Goal: Task Accomplishment & Management: Use online tool/utility

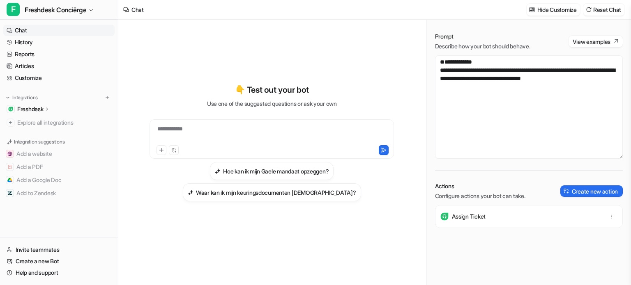
scroll to position [779, 0]
click at [528, 105] on textarea "**********" at bounding box center [529, 107] width 188 height 104
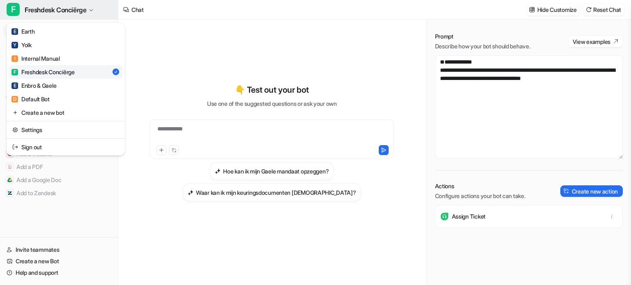
click at [86, 9] on span "Freshdesk Conciërge" at bounding box center [56, 10] width 62 height 12
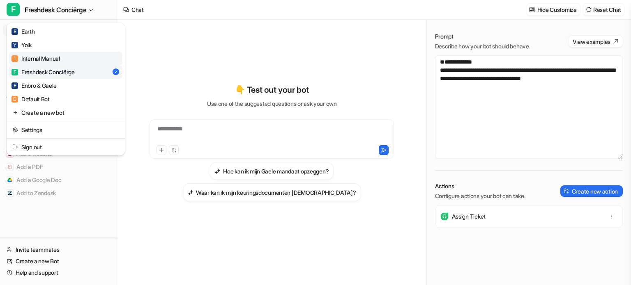
click at [49, 57] on div "I Internal Manual" at bounding box center [36, 58] width 48 height 9
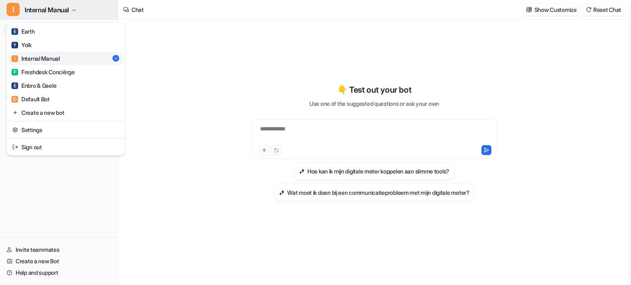
click at [76, 14] on button "I Internal Manual" at bounding box center [59, 10] width 118 height 20
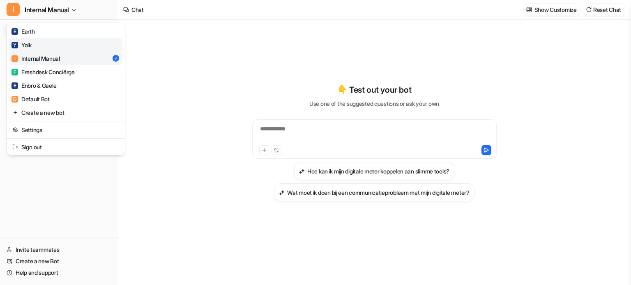
click at [52, 43] on link "Y Yolk" at bounding box center [65, 45] width 113 height 14
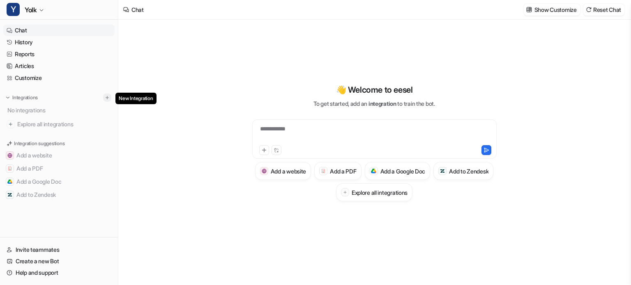
click at [108, 98] on img at bounding box center [107, 98] width 6 height 6
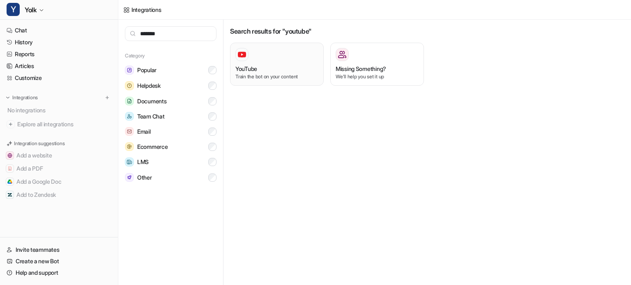
type input "*******"
click at [266, 77] on p "Train the bot on your content" at bounding box center [276, 76] width 83 height 7
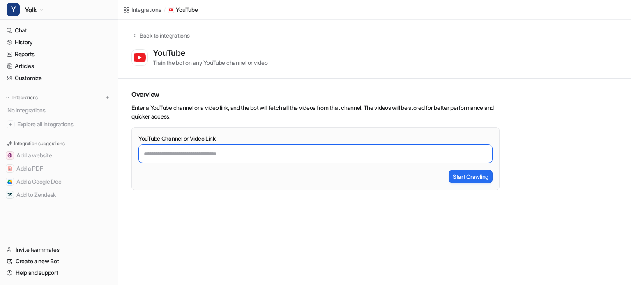
click at [215, 154] on input "YouTube Channel or Video Link" at bounding box center [315, 154] width 354 height 19
paste input "**********"
type input "**********"
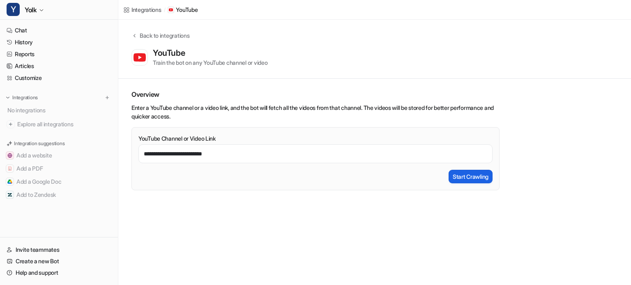
click at [469, 180] on button "Start Crawling" at bounding box center [471, 177] width 44 height 14
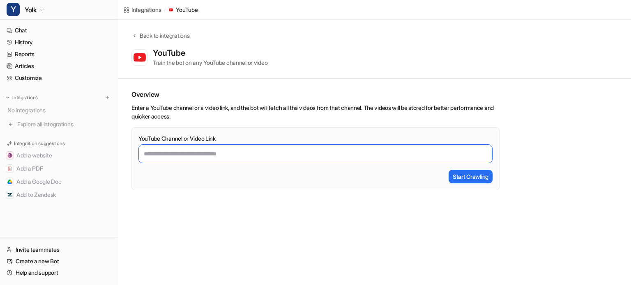
click at [230, 156] on input "YouTube Channel or Video Link" at bounding box center [315, 154] width 354 height 19
paste input "**********"
type input "**********"
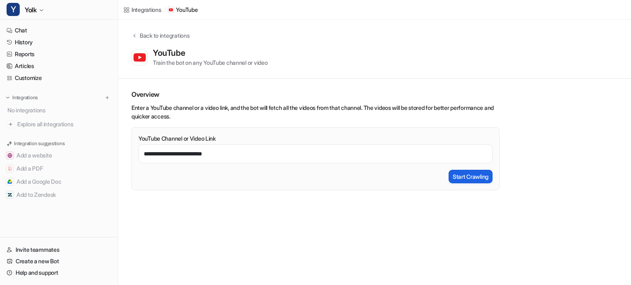
click at [478, 179] on button "Start Crawling" at bounding box center [471, 177] width 44 height 14
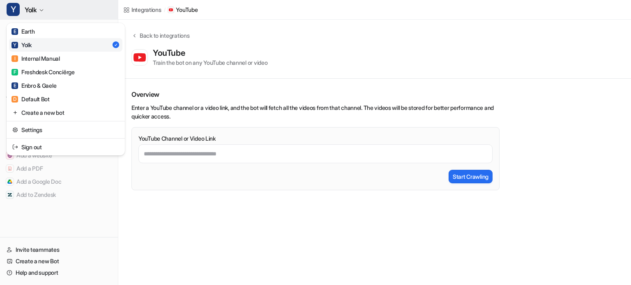
click at [41, 9] on icon "button" at bounding box center [41, 10] width 3 height 2
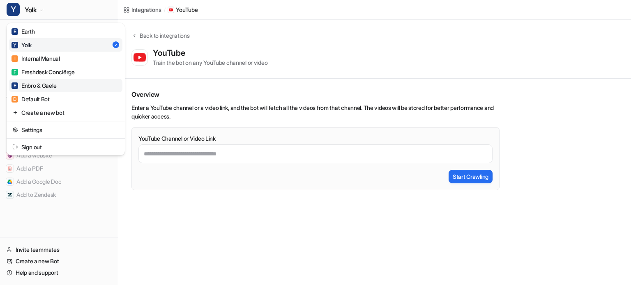
click at [48, 84] on div "E Enbro & Gaele" at bounding box center [34, 85] width 45 height 9
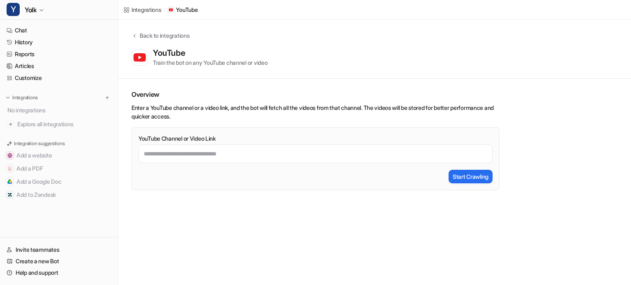
click at [329, 239] on div "Integrations / YouTube Back to integrations YouTube Train the bot on any YouTub…" at bounding box center [315, 142] width 631 height 285
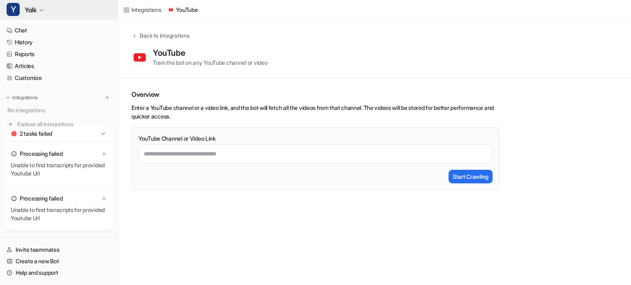
click at [42, 12] on icon "button" at bounding box center [41, 10] width 5 height 5
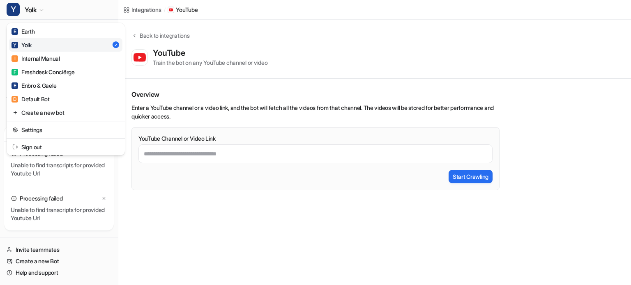
click at [290, 208] on div "Y Yolk E Earth Y Yolk I Internal Manual F Freshdesk Conciërge E Enbro & Gaele D…" at bounding box center [315, 142] width 631 height 285
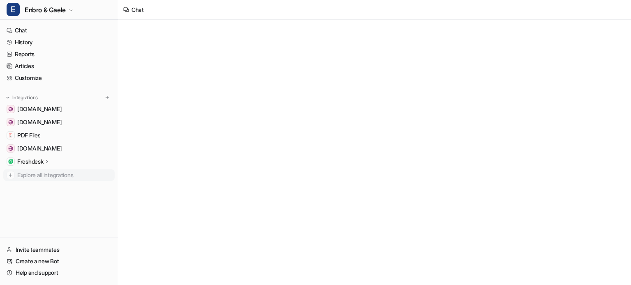
click at [44, 174] on span "Explore all integrations" at bounding box center [64, 175] width 94 height 13
click at [108, 98] on img at bounding box center [107, 98] width 6 height 6
click at [105, 95] on img at bounding box center [107, 98] width 6 height 6
click at [108, 98] on img at bounding box center [107, 98] width 6 height 6
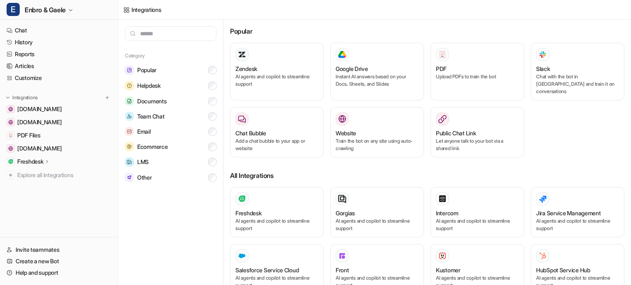
click at [160, 35] on input "text" at bounding box center [171, 33] width 92 height 15
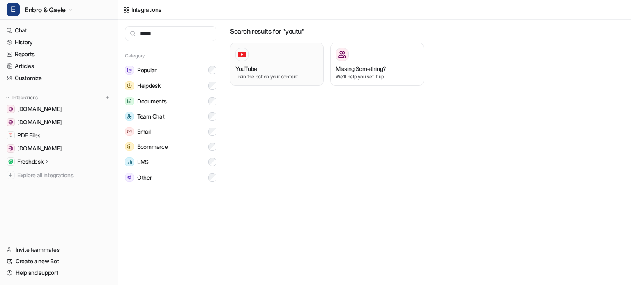
type input "*****"
click at [287, 75] on p "Train the bot on your content" at bounding box center [276, 76] width 83 height 7
click at [264, 61] on div at bounding box center [276, 54] width 83 height 13
click at [254, 60] on div at bounding box center [276, 54] width 83 height 13
click at [275, 62] on div "YouTube Train the bot on your content" at bounding box center [276, 64] width 83 height 32
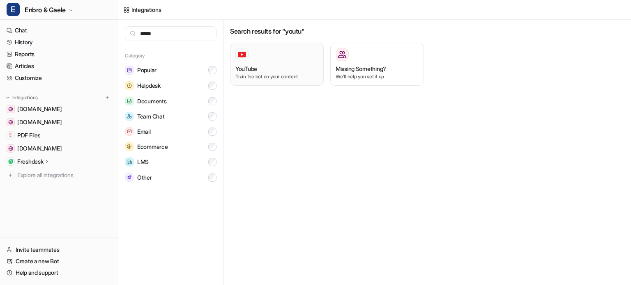
click at [275, 62] on div "YouTube Train the bot on your content" at bounding box center [276, 64] width 83 height 32
click at [176, 36] on input "*****" at bounding box center [171, 33] width 92 height 15
click at [241, 51] on img at bounding box center [242, 55] width 8 height 8
click at [271, 72] on div "YouTube" at bounding box center [276, 68] width 83 height 9
click at [281, 74] on p "Train the bot on your content" at bounding box center [276, 76] width 83 height 7
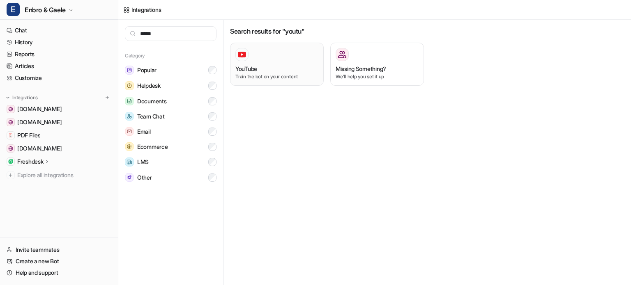
click at [252, 56] on div at bounding box center [276, 54] width 83 height 13
click at [251, 62] on div "YouTube Train the bot on your content" at bounding box center [276, 64] width 83 height 32
click at [105, 95] on img at bounding box center [107, 98] width 6 height 6
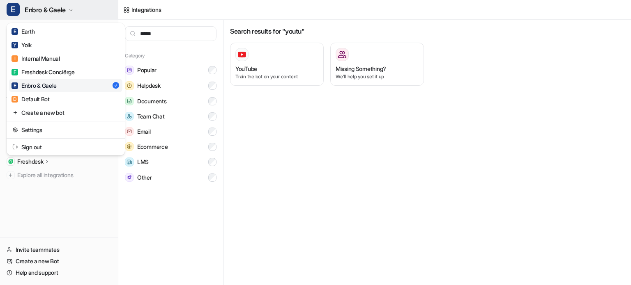
click at [64, 9] on span "Enbro & Gaele" at bounding box center [45, 10] width 41 height 12
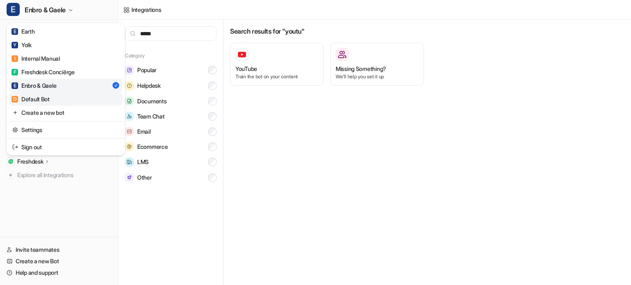
click at [54, 98] on link "D Default Bot" at bounding box center [65, 99] width 113 height 14
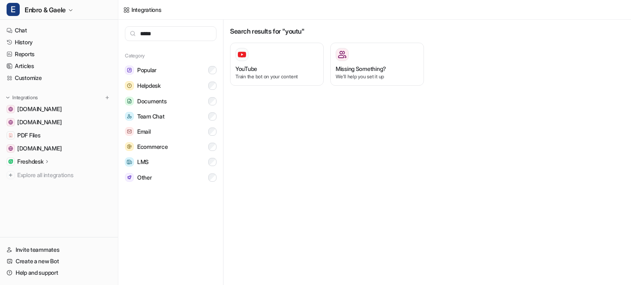
click at [513, 225] on div "Search results for "youtu" YouTube Train the bot on your content Missing Someth…" at bounding box center [426, 153] width 407 height 266
drag, startPoint x: 475, startPoint y: 174, endPoint x: 465, endPoint y: 190, distance: 19.4
click at [474, 175] on div "Search results for "youtu" YouTube Train the bot on your content Missing Someth…" at bounding box center [426, 153] width 407 height 266
click at [437, 155] on div "Search results for "youtu" YouTube Train the bot on your content Missing Someth…" at bounding box center [426, 153] width 407 height 266
click at [350, 174] on div "Search results for "youtu" YouTube Train the bot on your content Missing Someth…" at bounding box center [426, 153] width 407 height 266
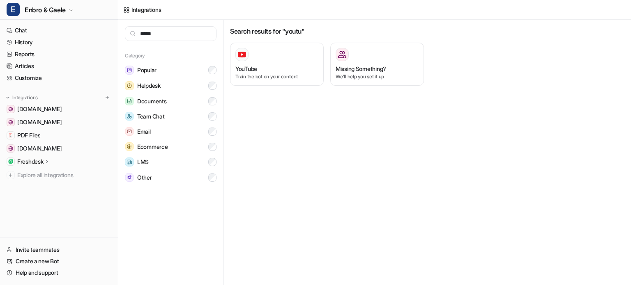
click at [292, 154] on div "Search results for "youtu" YouTube Train the bot on your content Missing Someth…" at bounding box center [426, 153] width 407 height 266
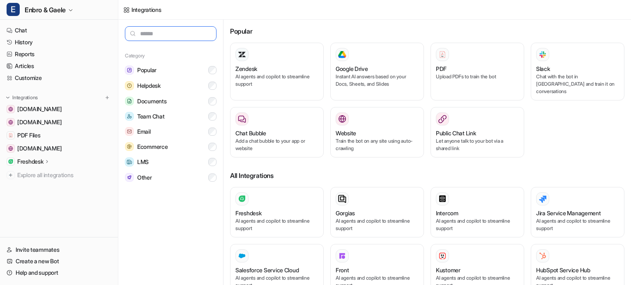
click at [167, 35] on input "text" at bounding box center [171, 33] width 92 height 15
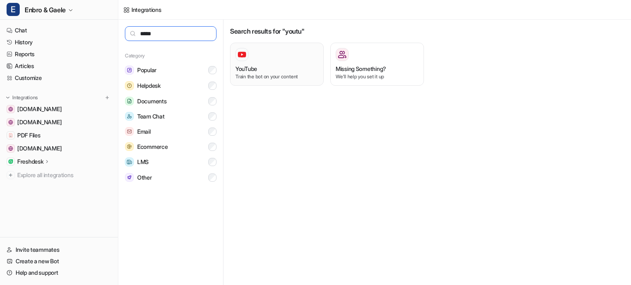
type input "*****"
click at [245, 61] on div "YouTube Train the bot on your content" at bounding box center [276, 64] width 83 height 32
click at [291, 74] on p "Train the bot on your content" at bounding box center [276, 76] width 83 height 7
click at [265, 55] on div at bounding box center [276, 54] width 83 height 13
click at [266, 204] on div "Search results for "youtu" YouTube Train the bot on your content Missing Someth…" at bounding box center [426, 153] width 407 height 266
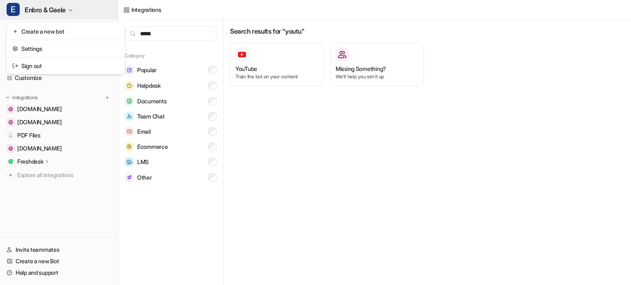
click at [71, 8] on icon "button" at bounding box center [70, 10] width 5 height 5
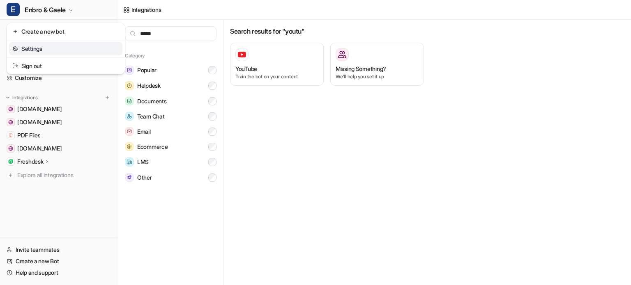
click at [49, 47] on link "Settings" at bounding box center [65, 49] width 113 height 14
click at [182, 239] on div "***** Category Popular Helpdesk Documents Team Chat Email Ecommerce LMS Other" at bounding box center [170, 153] width 105 height 266
click at [329, 214] on div "Search results for "youtu" YouTube Train the bot on your content Missing Someth…" at bounding box center [426, 153] width 407 height 266
click at [440, 191] on div "Search results for "youtu" YouTube Train the bot on your content Missing Someth…" at bounding box center [426, 153] width 407 height 266
click at [511, 184] on div "Search results for "youtu" YouTube Train the bot on your content Missing Someth…" at bounding box center [426, 153] width 407 height 266
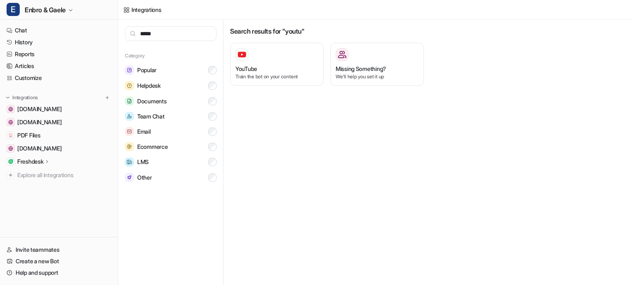
drag, startPoint x: 338, startPoint y: 195, endPoint x: 311, endPoint y: 176, distance: 33.5
click at [338, 194] on div "Search results for "youtu" YouTube Train the bot on your content Missing Someth…" at bounding box center [426, 153] width 407 height 266
click at [62, 8] on span "Enbro & Gaele" at bounding box center [45, 10] width 41 height 12
click at [366, 186] on div "E Enbro & Gaele Create a new bot Settings Sign out Chat History Reports Article…" at bounding box center [315, 142] width 631 height 285
click at [79, 6] on button "E Enbro & Gaele" at bounding box center [59, 10] width 118 height 20
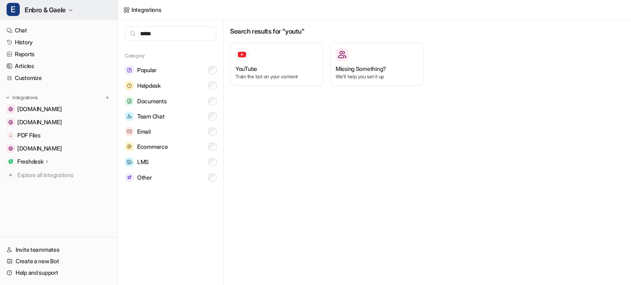
click at [71, 8] on icon "button" at bounding box center [70, 10] width 5 height 5
click at [72, 8] on icon "button" at bounding box center [70, 10] width 5 height 5
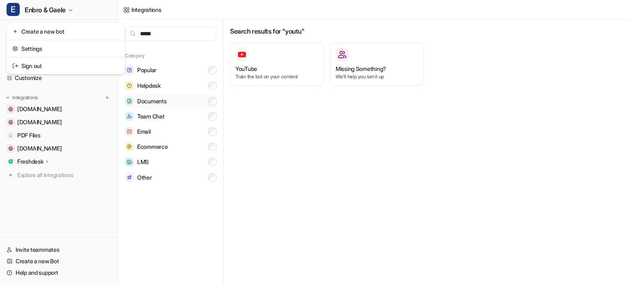
drag, startPoint x: 369, startPoint y: 187, endPoint x: 133, endPoint y: 98, distance: 252.4
click at [367, 185] on div "E Enbro & Gaele Create a new bot Settings Sign out Chat History Reports Article…" at bounding box center [315, 142] width 631 height 285
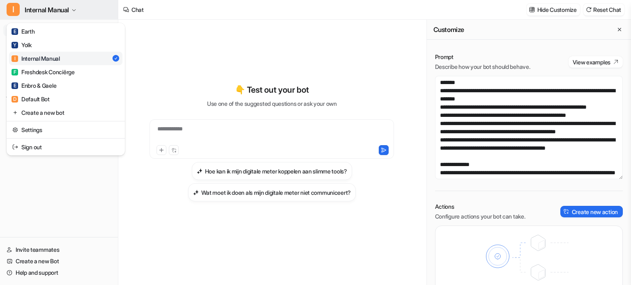
click at [73, 9] on button "I Internal Manual" at bounding box center [59, 10] width 118 height 20
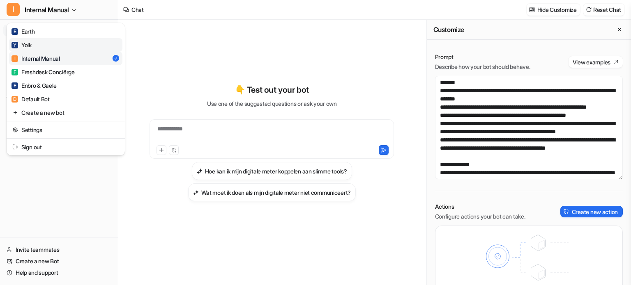
click at [41, 46] on link "Y Yolk" at bounding box center [65, 45] width 113 height 14
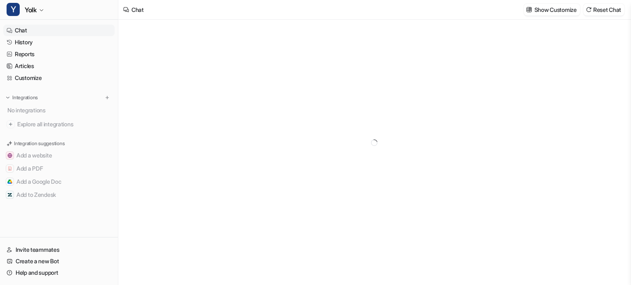
type textarea "**********"
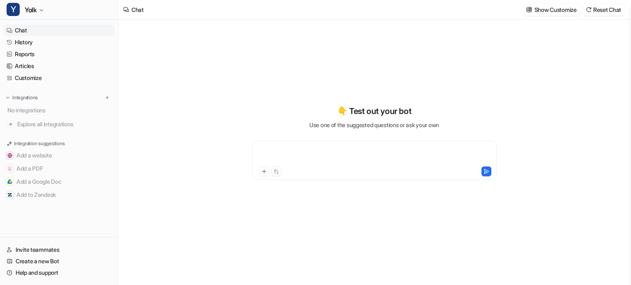
click at [350, 152] on div at bounding box center [374, 155] width 240 height 19
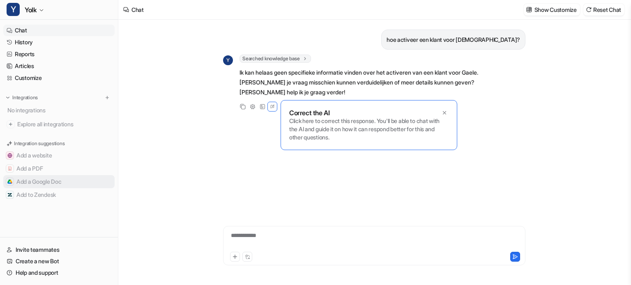
click at [36, 182] on button "Add a Google Doc" at bounding box center [58, 181] width 111 height 13
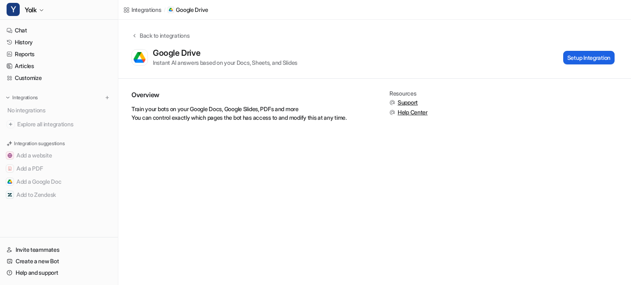
click at [587, 57] on button "Setup Integration" at bounding box center [588, 58] width 51 height 14
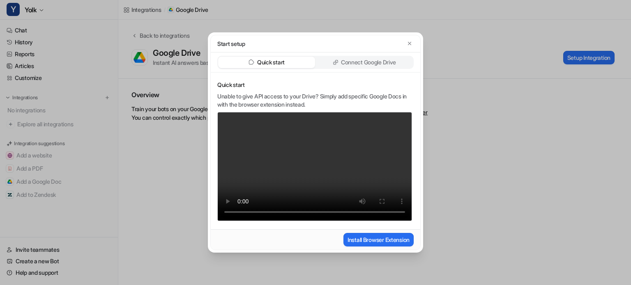
click at [357, 60] on p "Connect Google Drive" at bounding box center [368, 62] width 55 height 8
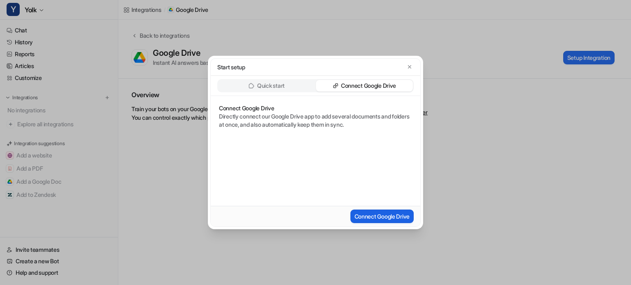
click at [366, 215] on button "Connect Google Drive" at bounding box center [381, 217] width 63 height 14
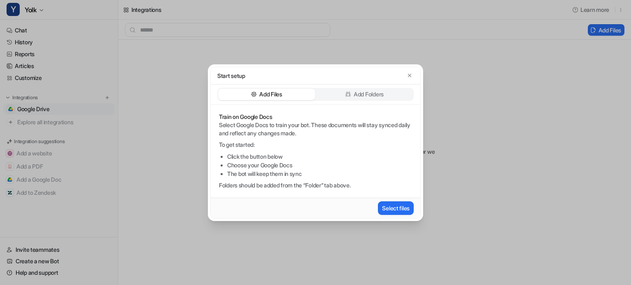
click at [391, 201] on div "Select files" at bounding box center [315, 208] width 203 height 15
click at [391, 207] on button "Select files" at bounding box center [396, 209] width 36 height 14
click at [247, 122] on p "Select Google Docs to train your bot. These documents will stay synced daily an…" at bounding box center [315, 129] width 193 height 16
click at [366, 94] on p "Add Folders" at bounding box center [369, 94] width 30 height 8
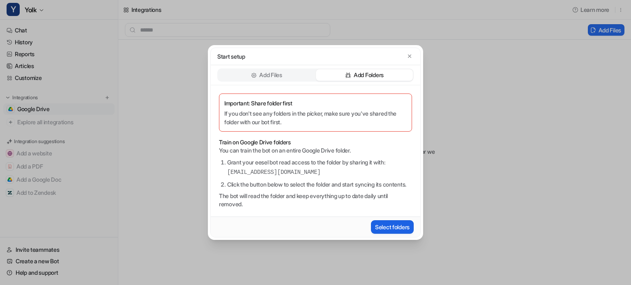
click at [387, 228] on button "Select folders" at bounding box center [392, 228] width 43 height 14
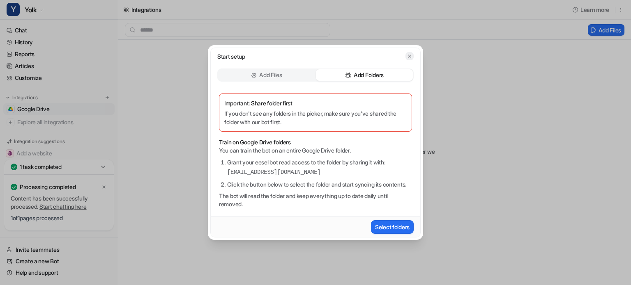
click at [411, 53] on icon "button" at bounding box center [410, 56] width 6 height 6
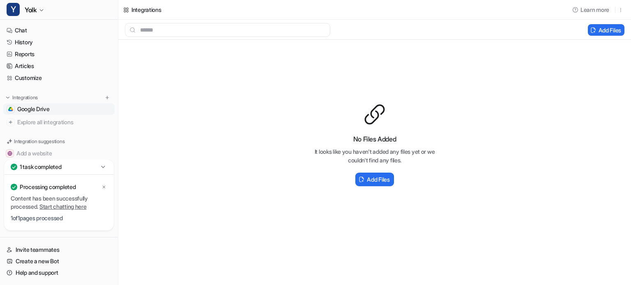
click at [68, 205] on link "Start chatting here" at bounding box center [62, 206] width 47 height 7
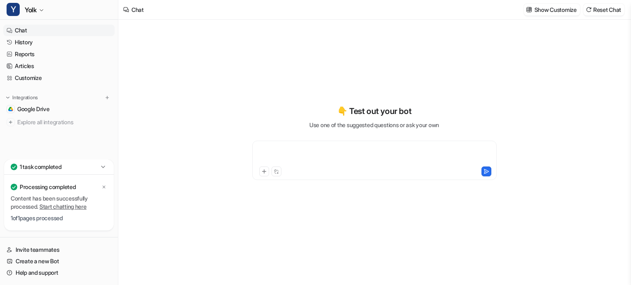
click at [328, 153] on div at bounding box center [374, 155] width 240 height 19
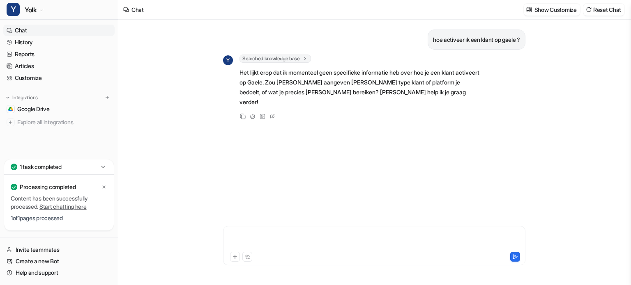
click at [281, 236] on div at bounding box center [374, 241] width 298 height 19
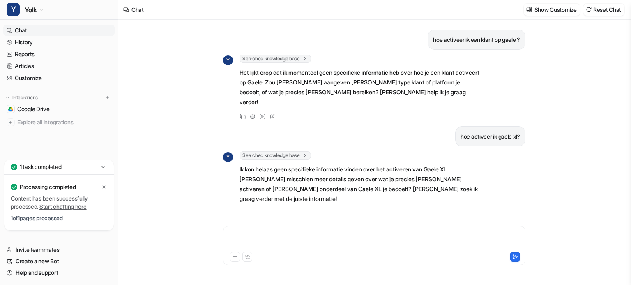
click at [250, 237] on div at bounding box center [374, 241] width 298 height 19
click at [104, 98] on button at bounding box center [107, 98] width 8 height 8
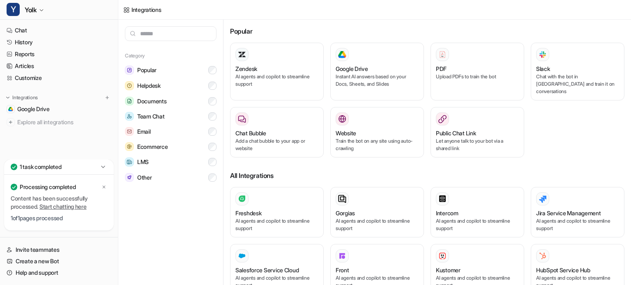
click at [171, 32] on input "text" at bounding box center [171, 33] width 92 height 15
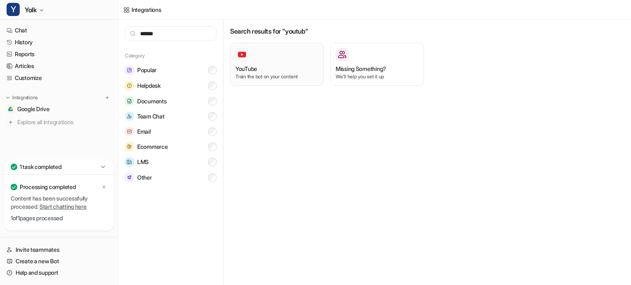
type input "******"
click at [246, 53] on div at bounding box center [241, 54] width 13 height 13
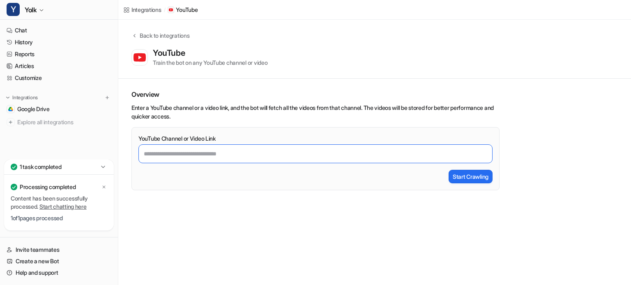
click at [248, 154] on input "YouTube Channel or Video Link" at bounding box center [315, 154] width 354 height 19
paste input "**********"
type input "**********"
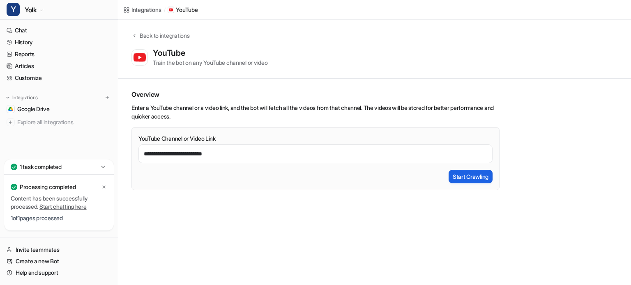
click at [476, 175] on button "Start Crawling" at bounding box center [471, 177] width 44 height 14
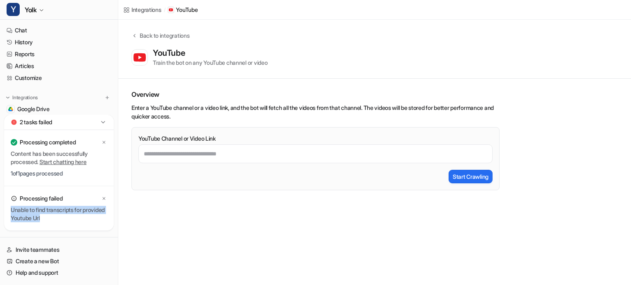
drag, startPoint x: 12, startPoint y: 209, endPoint x: 74, endPoint y: 216, distance: 63.3
click at [74, 216] on div "Unable to find transcripts for provided Youtube Url" at bounding box center [59, 214] width 97 height 16
copy div "Unable to find transcripts for provided Youtube Url"
click at [39, 272] on link "Help and support" at bounding box center [58, 273] width 111 height 12
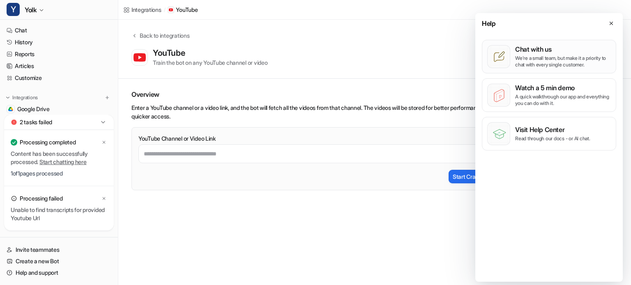
click at [553, 50] on p "Chat with us" at bounding box center [563, 49] width 96 height 8
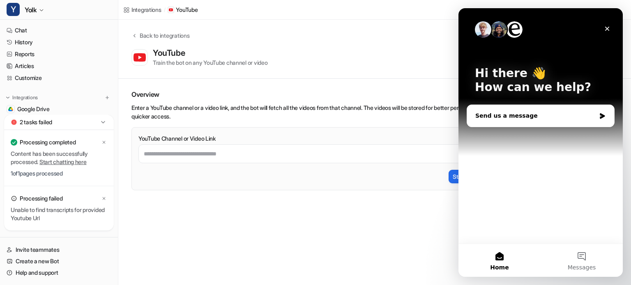
click at [521, 114] on div "Send us a message" at bounding box center [535, 116] width 120 height 9
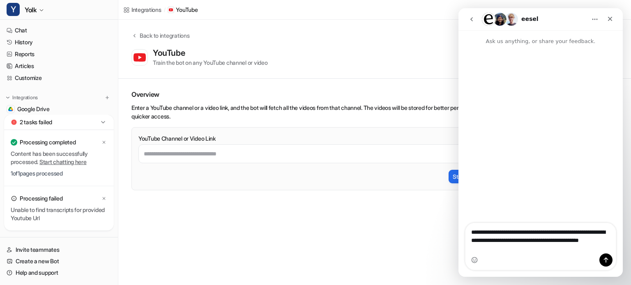
type textarea "**********"
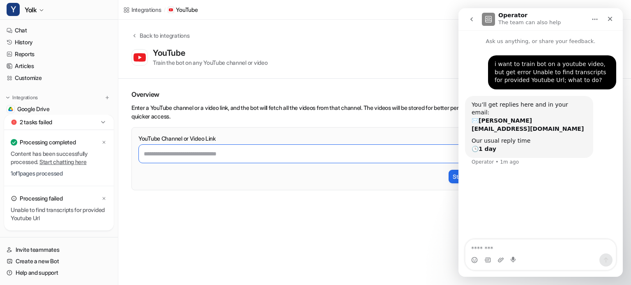
click at [216, 150] on input "YouTube Channel or Video Link" at bounding box center [315, 154] width 354 height 19
paste input "**********"
type input "**********"
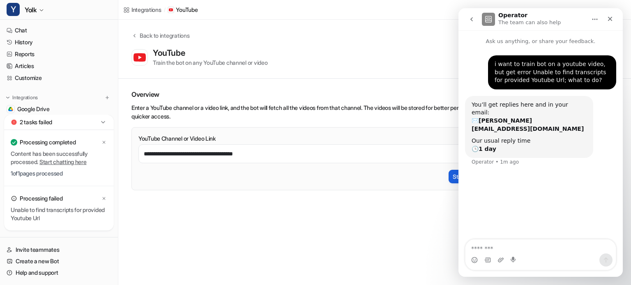
click at [449, 179] on button "Start Crawling" at bounding box center [471, 177] width 44 height 14
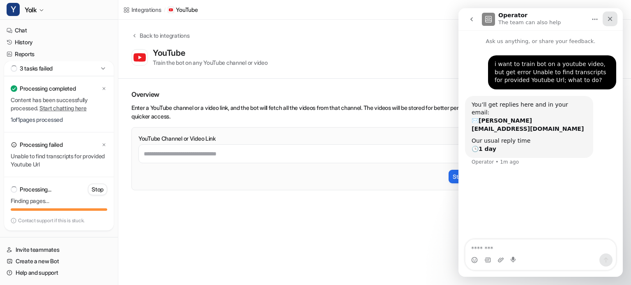
click at [608, 17] on icon "Close" at bounding box center [610, 19] width 5 height 5
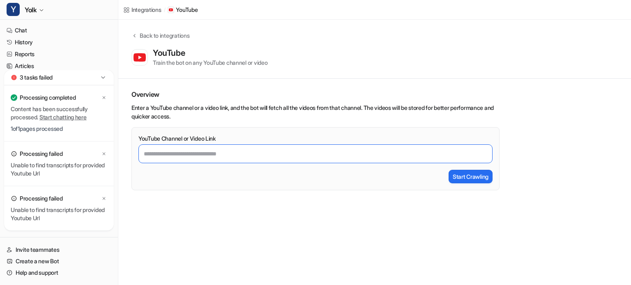
click at [210, 159] on input "YouTube Channel or Video Link" at bounding box center [315, 154] width 354 height 19
paste input "**********"
type input "**********"
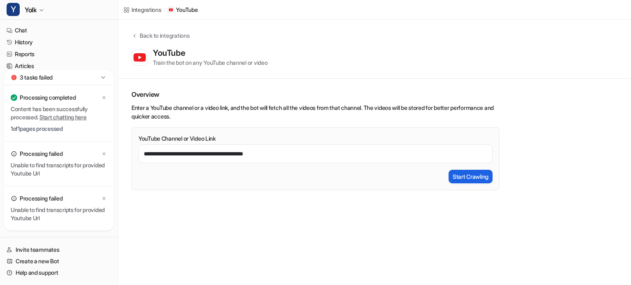
click at [462, 175] on button "Start Crawling" at bounding box center [471, 177] width 44 height 14
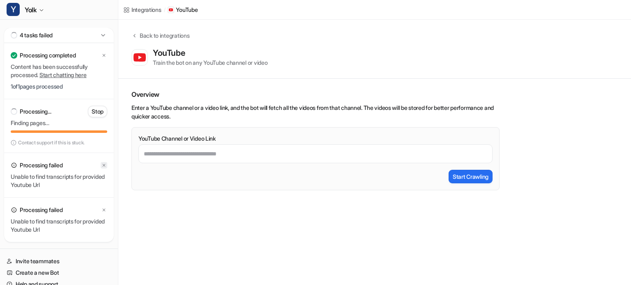
click at [106, 163] on icon at bounding box center [103, 165] width 5 height 5
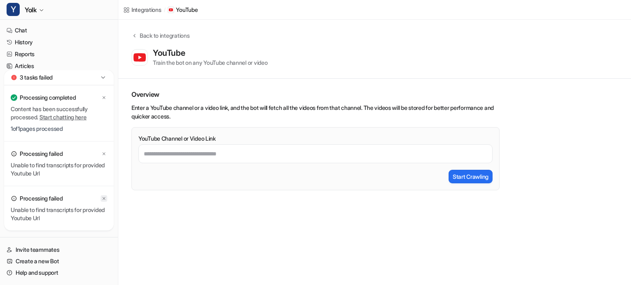
click at [104, 200] on icon at bounding box center [103, 198] width 5 height 5
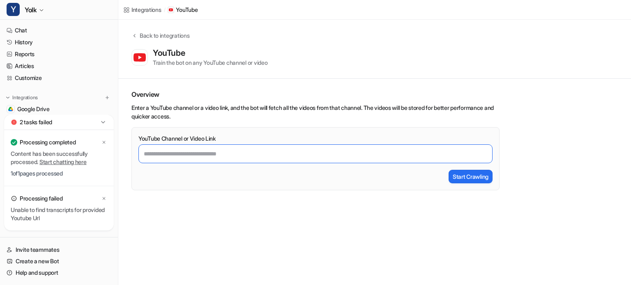
click at [193, 152] on input "YouTube Channel or Video Link" at bounding box center [315, 154] width 354 height 19
paste input "**********"
type input "**********"
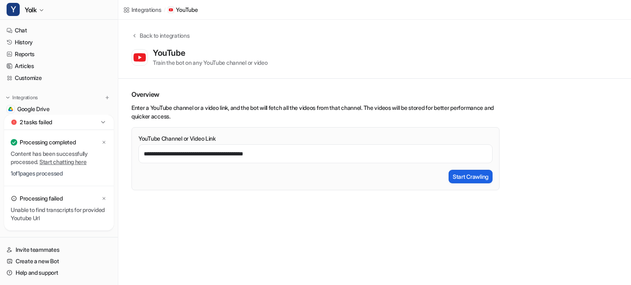
click at [456, 177] on button "Start Crawling" at bounding box center [471, 177] width 44 height 14
click at [13, 199] on icon at bounding box center [14, 199] width 6 height 6
